Goal: Check status: Check status

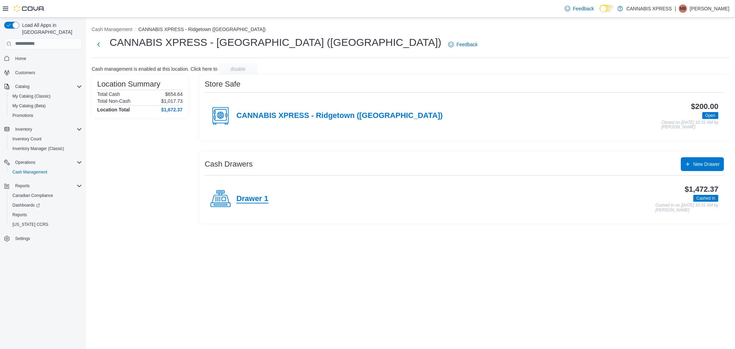
click at [264, 199] on h4 "Drawer 1" at bounding box center [252, 198] width 32 height 9
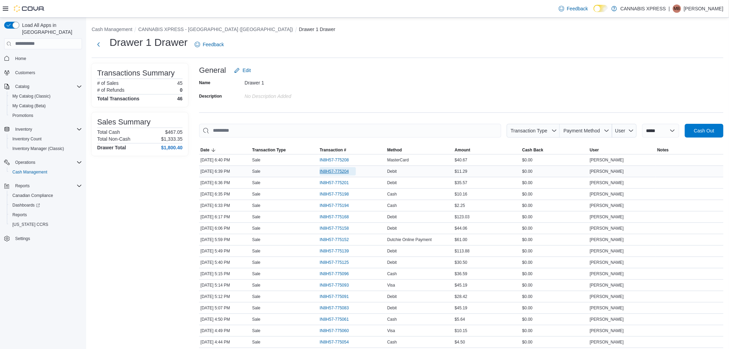
click at [340, 169] on span "IN8H57-775204" at bounding box center [334, 171] width 29 height 6
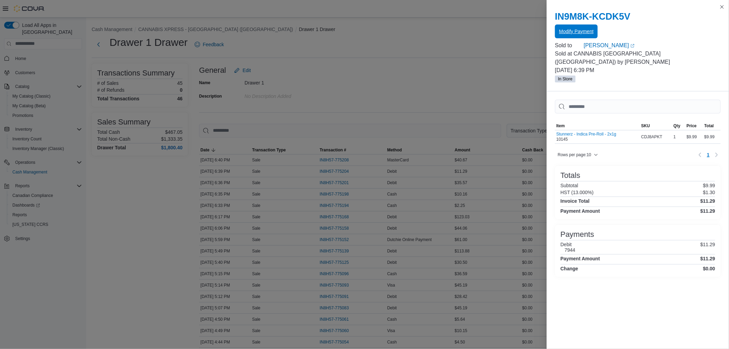
click at [567, 28] on span "Modify Payment" at bounding box center [576, 31] width 34 height 7
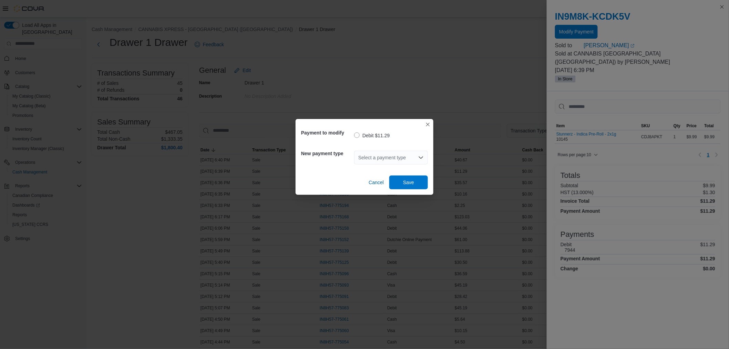
click at [386, 154] on div "Select a payment type" at bounding box center [391, 158] width 74 height 14
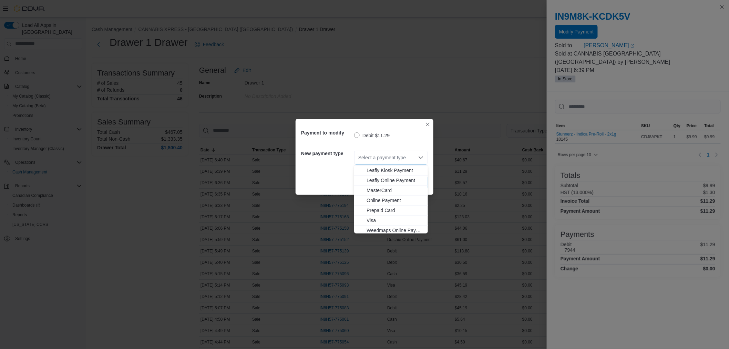
scroll to position [71, 0]
click at [381, 188] on span "MasterCard" at bounding box center [395, 188] width 57 height 7
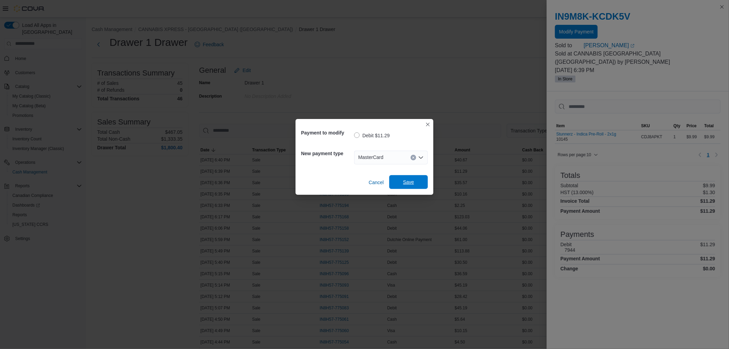
click at [397, 178] on span "Save" at bounding box center [408, 182] width 30 height 14
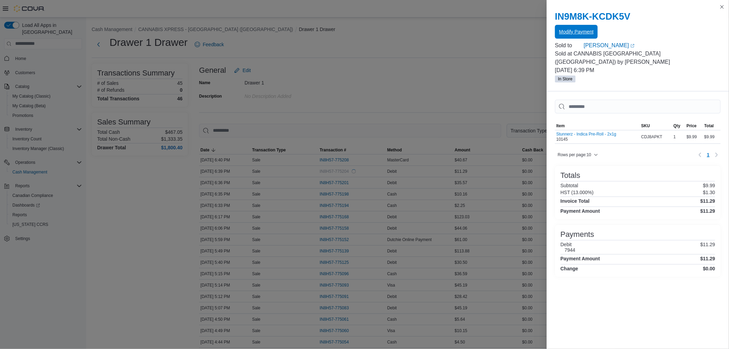
scroll to position [0, 0]
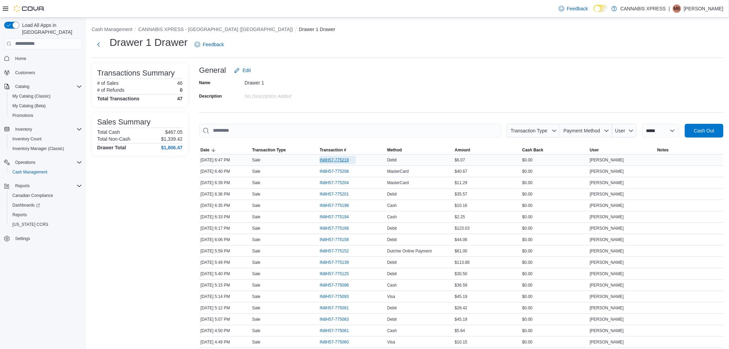
click at [340, 157] on span "IN8H57-775219" at bounding box center [334, 160] width 29 height 6
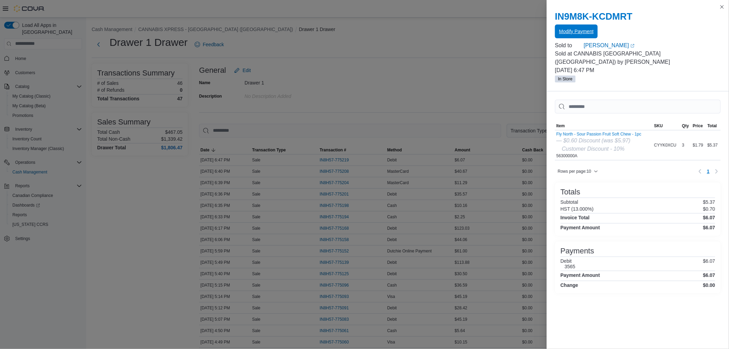
click at [569, 33] on span "Modify Payment" at bounding box center [576, 31] width 34 height 7
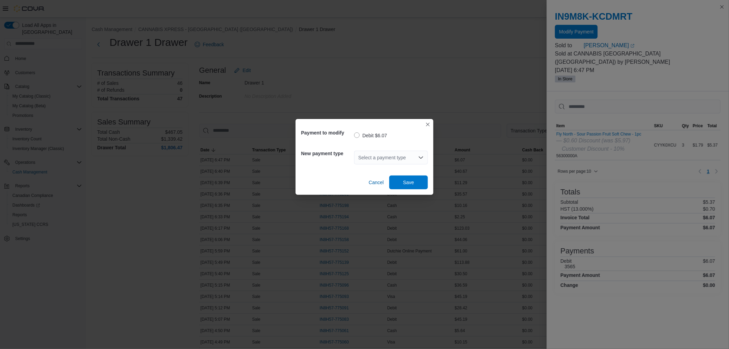
click at [373, 156] on div "Select a payment type" at bounding box center [391, 158] width 74 height 14
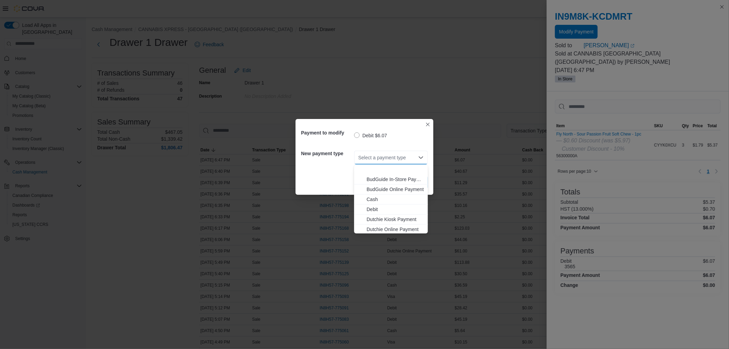
scroll to position [71, 0]
click at [376, 218] on span "Visa" at bounding box center [395, 218] width 57 height 7
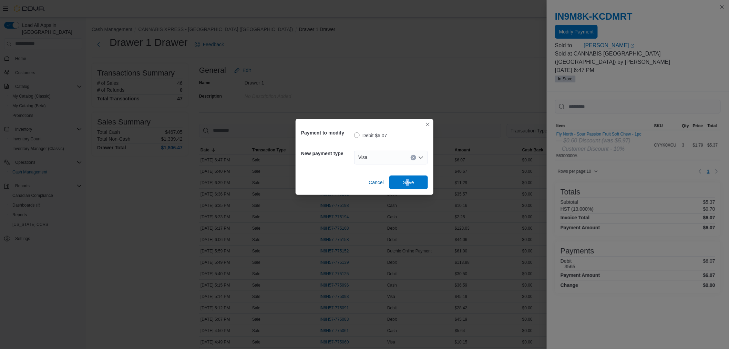
click at [407, 174] on div "Cancel Save" at bounding box center [364, 179] width 127 height 19
click at [407, 180] on span "Save" at bounding box center [408, 181] width 11 height 7
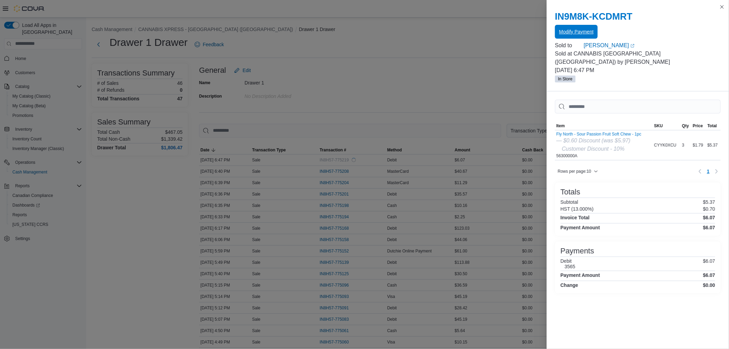
scroll to position [0, 0]
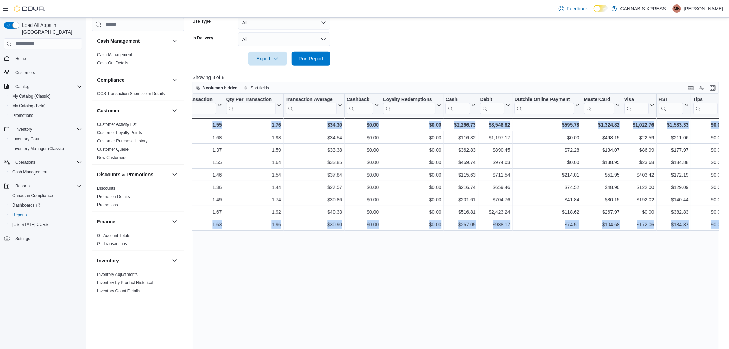
scroll to position [0, 695]
drag, startPoint x: 501, startPoint y: 231, endPoint x: 843, endPoint y: 244, distance: 341.9
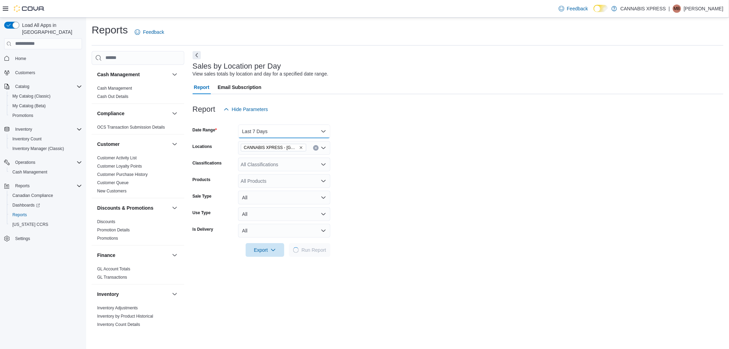
click at [257, 131] on button "Last 7 Days" at bounding box center [284, 131] width 92 height 14
click at [255, 156] on span "[DATE]" at bounding box center [288, 159] width 79 height 8
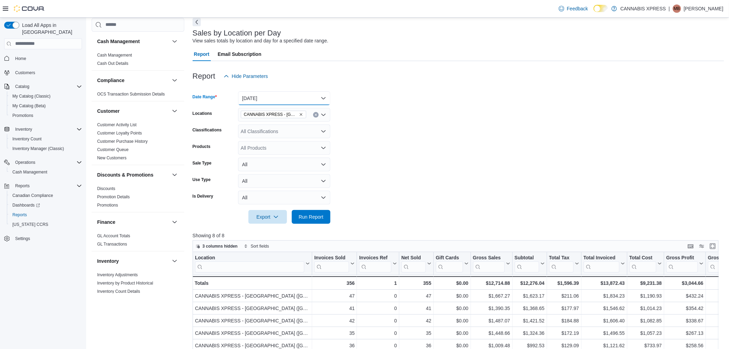
scroll to position [76, 0]
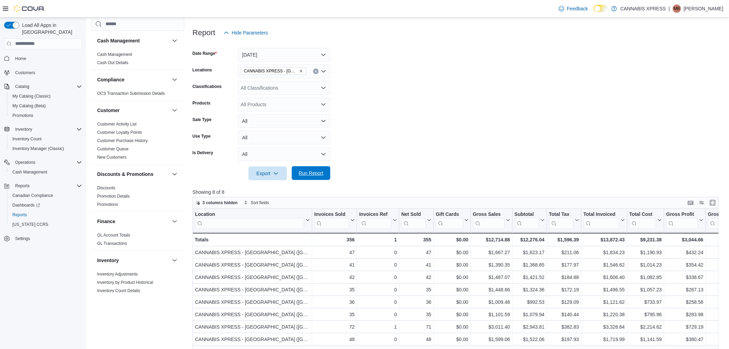
click at [313, 173] on span "Run Report" at bounding box center [311, 172] width 25 height 7
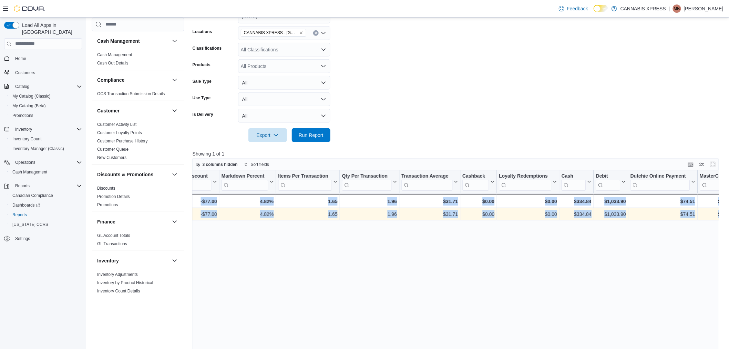
scroll to position [0, 695]
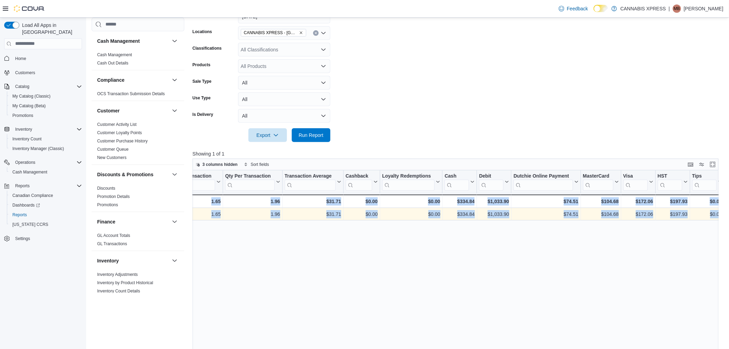
drag, startPoint x: 428, startPoint y: 213, endPoint x: 728, endPoint y: 223, distance: 299.5
